Goal: Check status: Check status

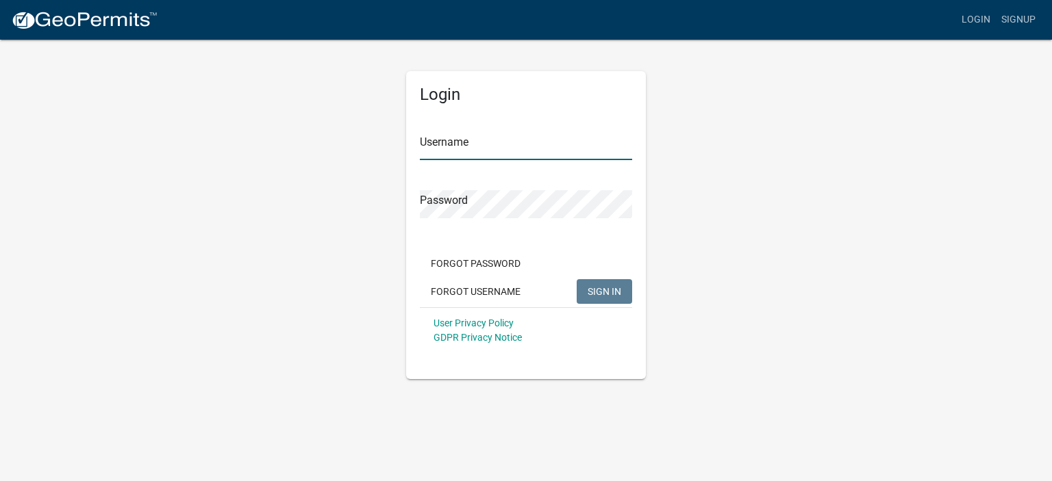
type input "[PERSON_NAME] Services LLC"
click at [603, 296] on span "SIGN IN" at bounding box center [605, 291] width 34 height 11
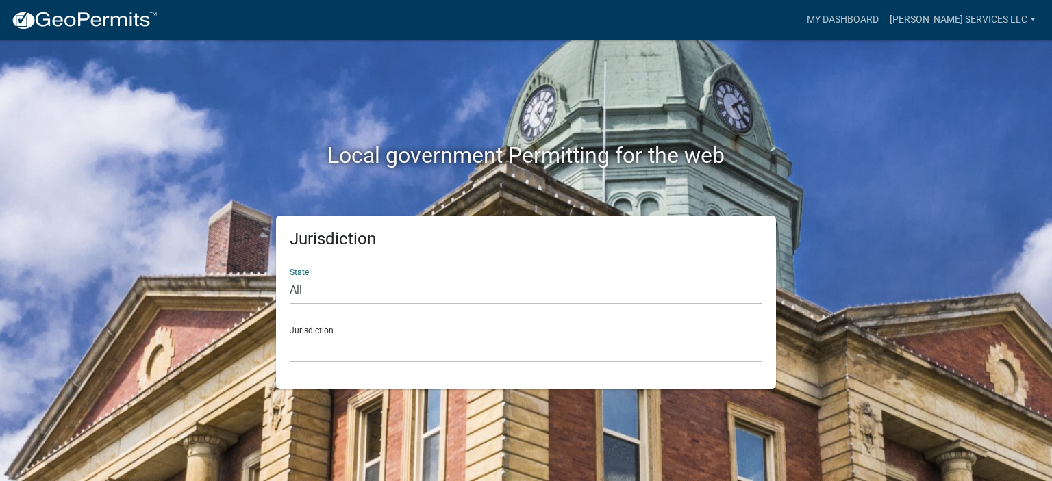
click at [321, 293] on select "All [US_STATE] [US_STATE] [US_STATE] [US_STATE] [US_STATE] [US_STATE] [US_STATE…" at bounding box center [526, 291] width 473 height 28
select select "[US_STATE]"
click at [290, 277] on select "All [US_STATE] [US_STATE] [US_STATE] [US_STATE] [US_STATE] [US_STATE] [US_STATE…" at bounding box center [526, 291] width 473 height 28
click at [315, 347] on select "[GEOGRAPHIC_DATA], [US_STATE] [GEOGRAPHIC_DATA], [US_STATE] [GEOGRAPHIC_DATA], …" at bounding box center [526, 349] width 473 height 28
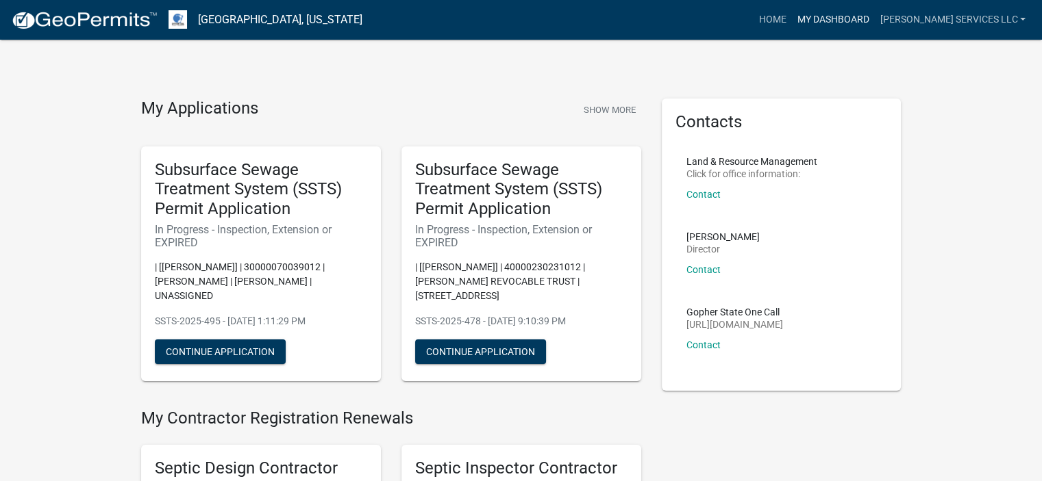
click at [864, 15] on link "My Dashboard" at bounding box center [832, 20] width 83 height 26
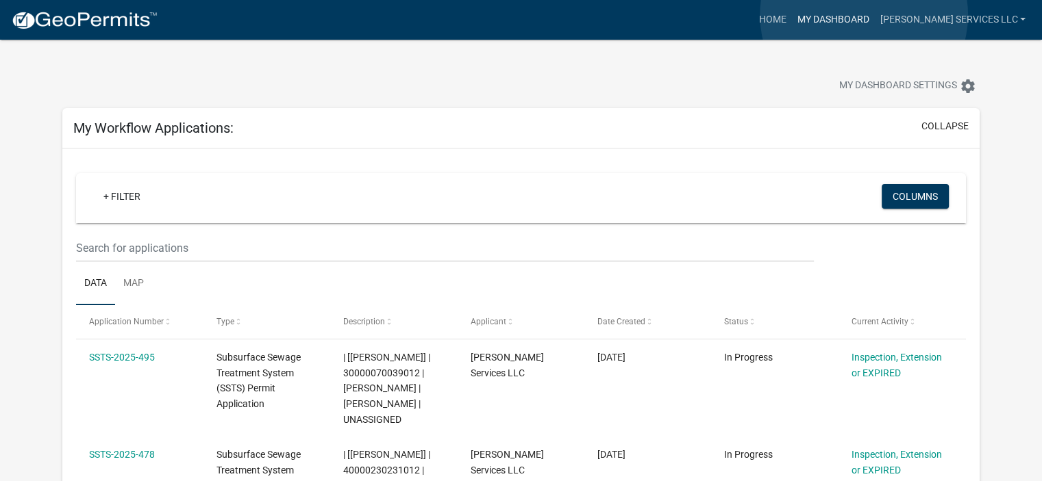
click at [864, 15] on link "My Dashboard" at bounding box center [832, 20] width 83 height 26
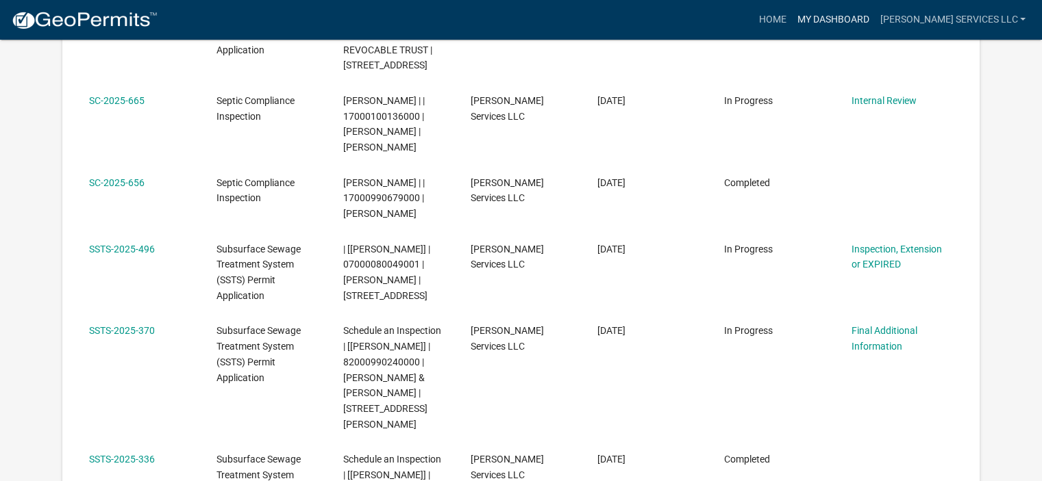
scroll to position [455, 0]
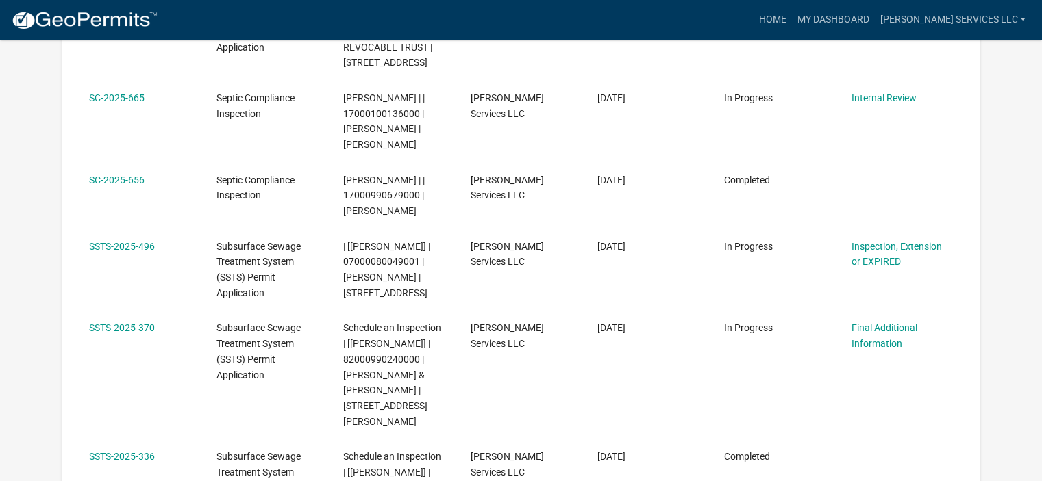
click at [112, 244] on link "SSTS-2025-496" at bounding box center [122, 246] width 66 height 11
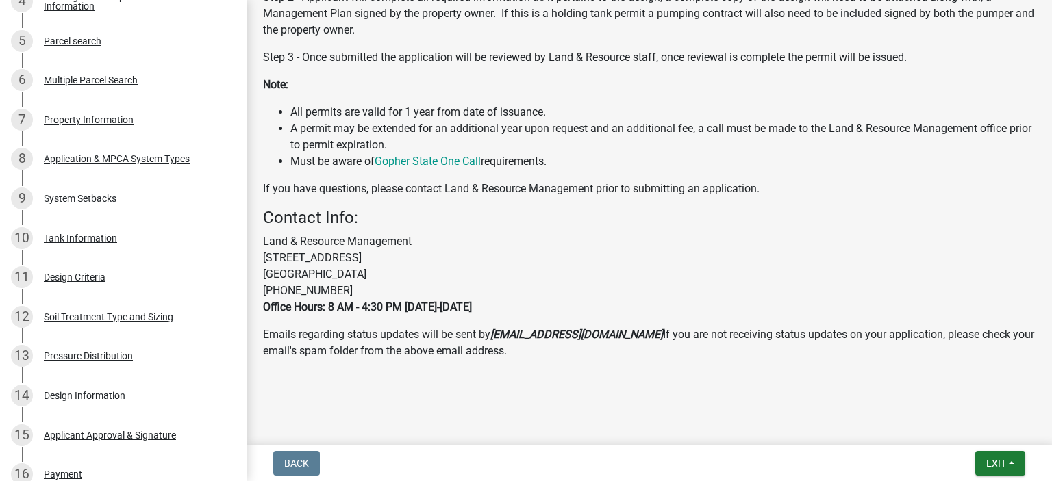
scroll to position [679, 0]
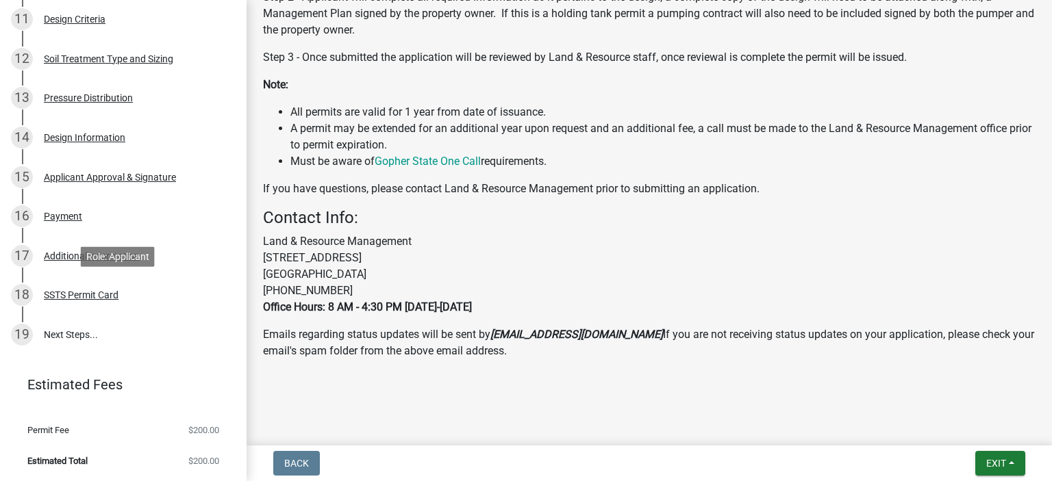
click at [72, 295] on div "SSTS Permit Card" at bounding box center [81, 295] width 75 height 10
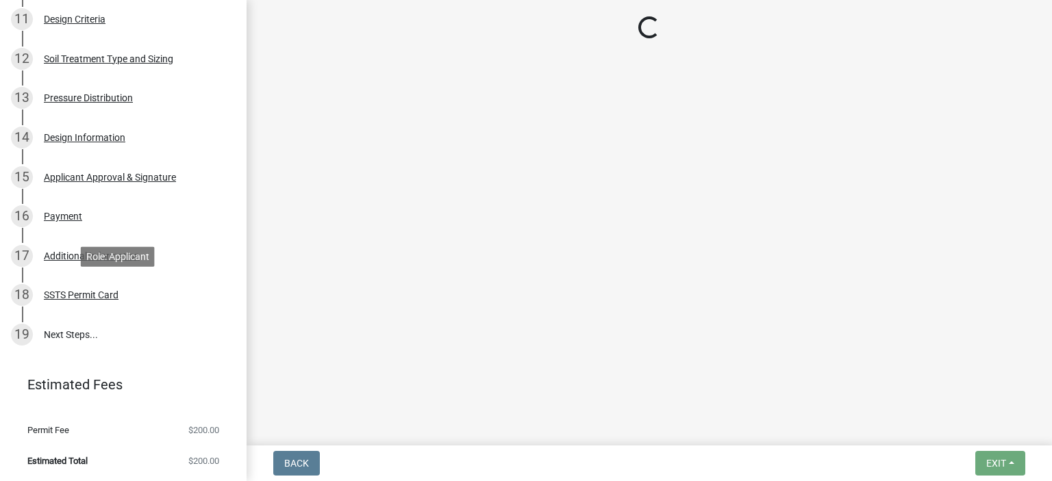
scroll to position [0, 0]
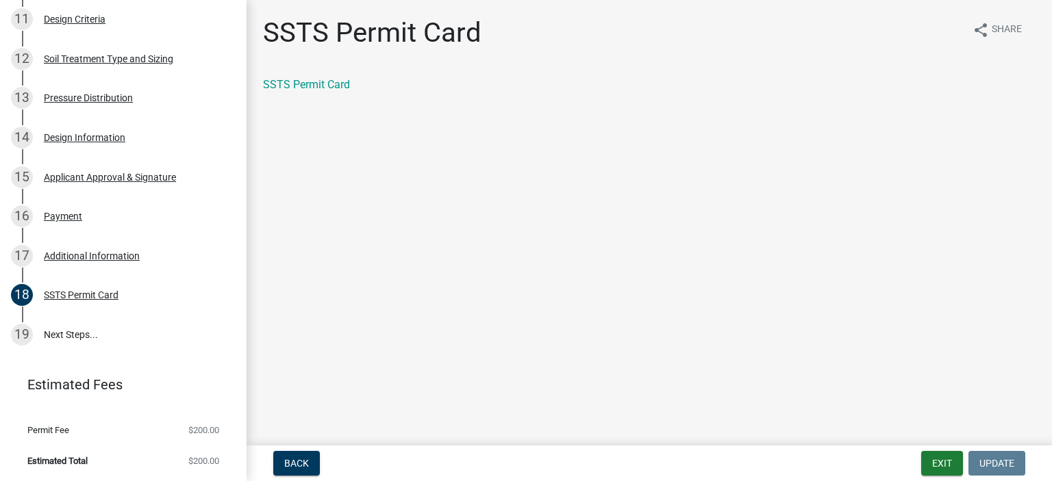
click at [318, 81] on link "SSTS Permit Card" at bounding box center [306, 84] width 87 height 13
